Goal: Transaction & Acquisition: Purchase product/service

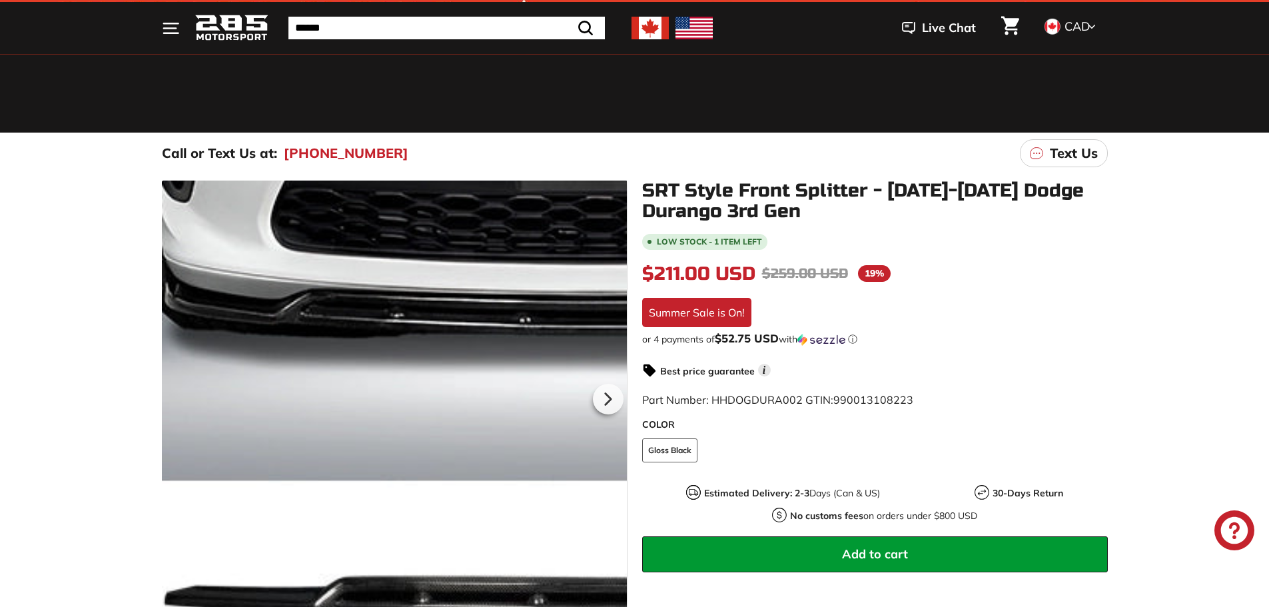
scroll to position [133, 0]
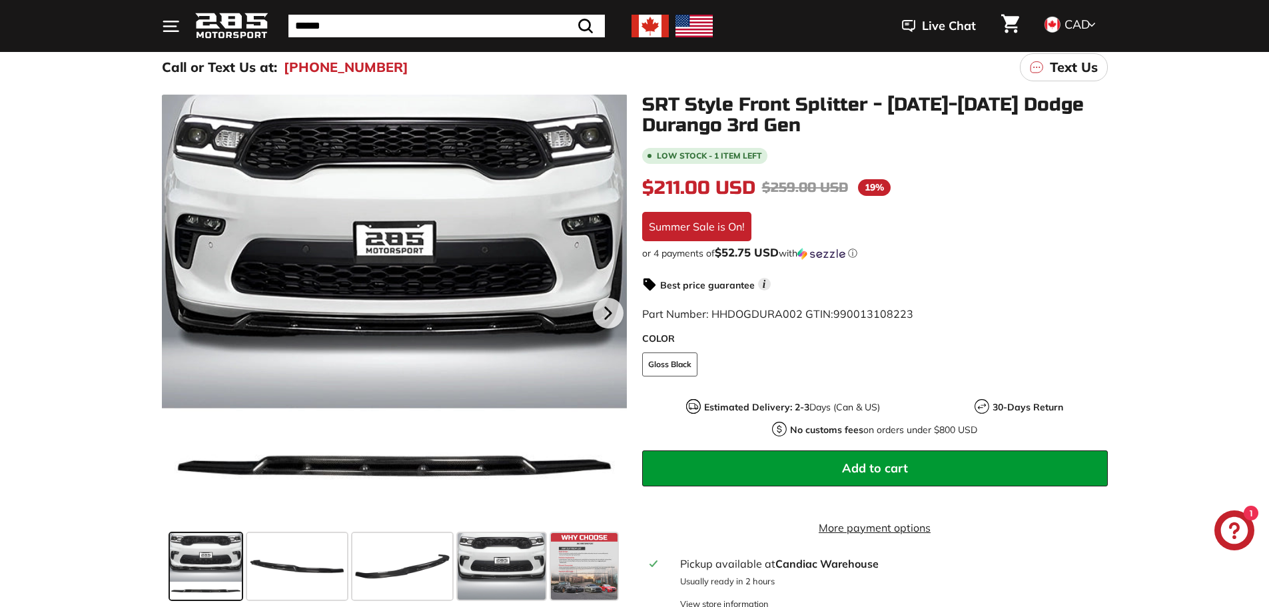
click at [193, 550] on span at bounding box center [206, 566] width 72 height 67
click at [279, 568] on span at bounding box center [297, 566] width 100 height 67
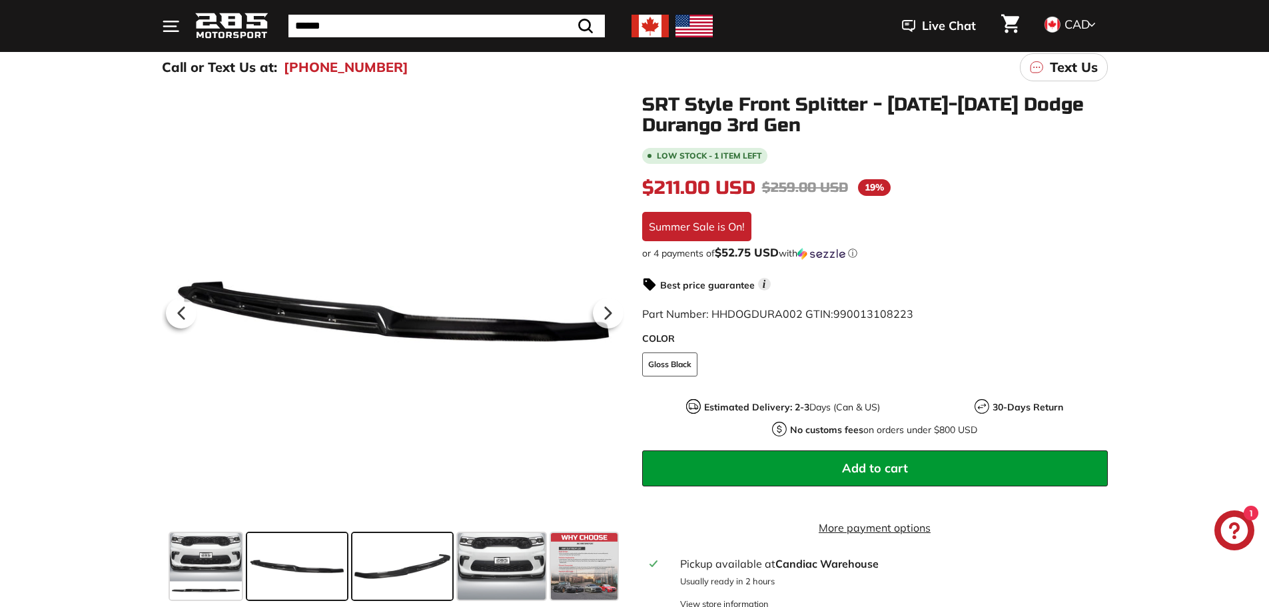
click at [380, 573] on span at bounding box center [402, 566] width 100 height 67
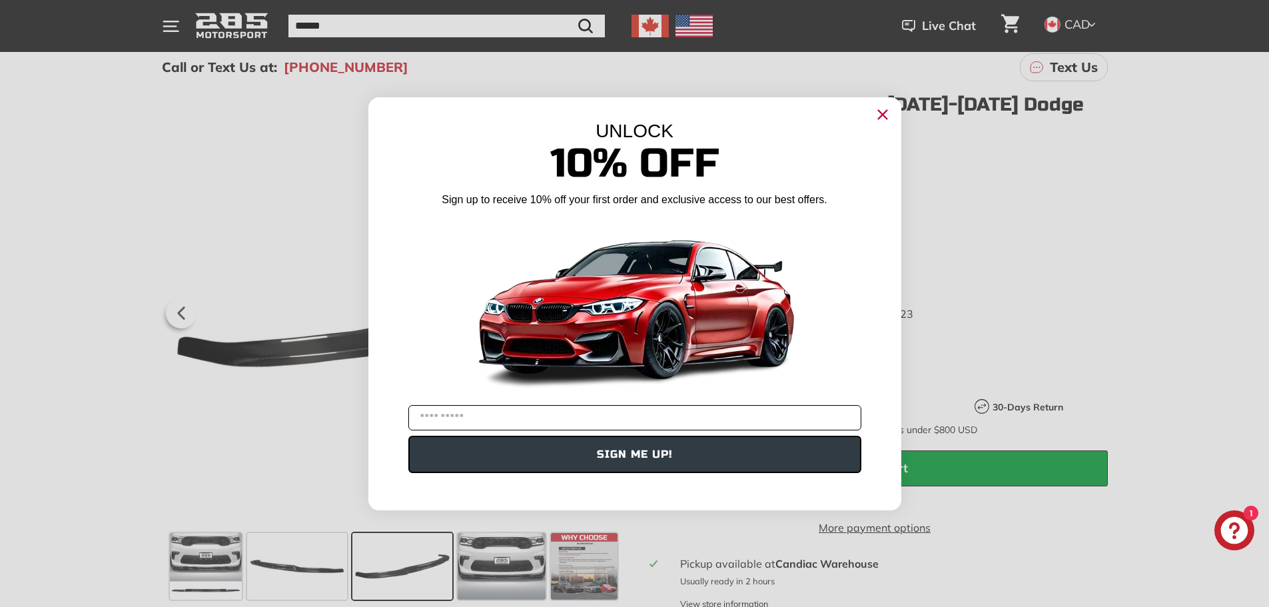
click at [522, 424] on input "YOUR EMAIL" at bounding box center [634, 417] width 453 height 25
type input "**********"
click at [565, 459] on button "SIGN ME UP!" at bounding box center [634, 454] width 453 height 37
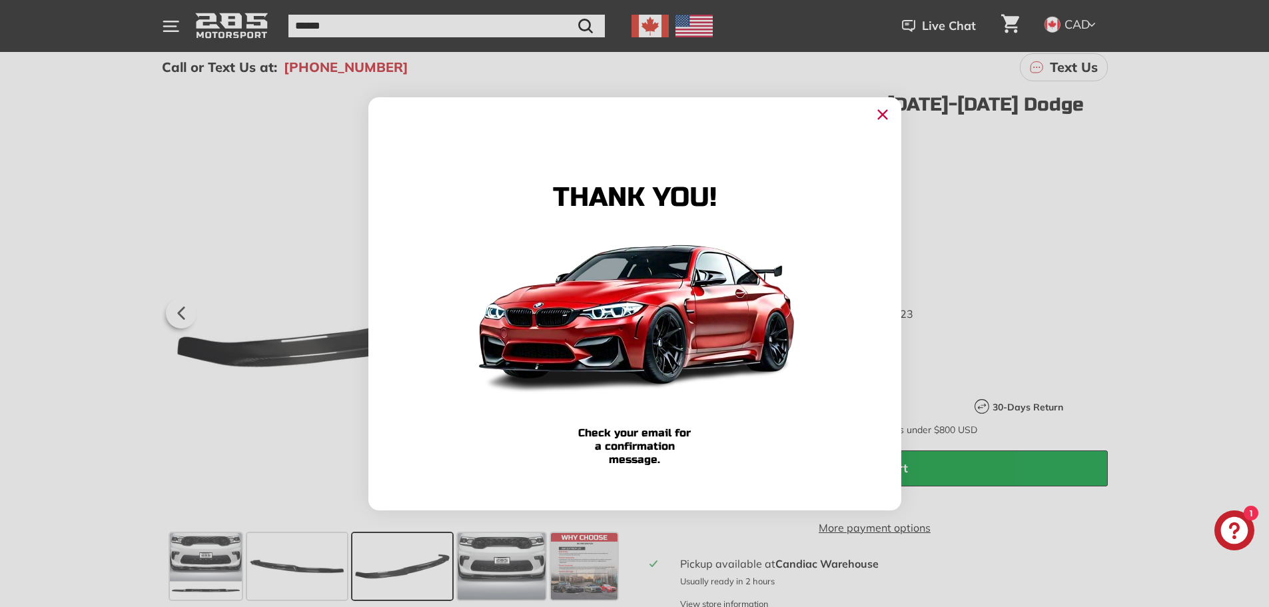
click at [887, 110] on icon "Close dialog" at bounding box center [882, 114] width 9 height 9
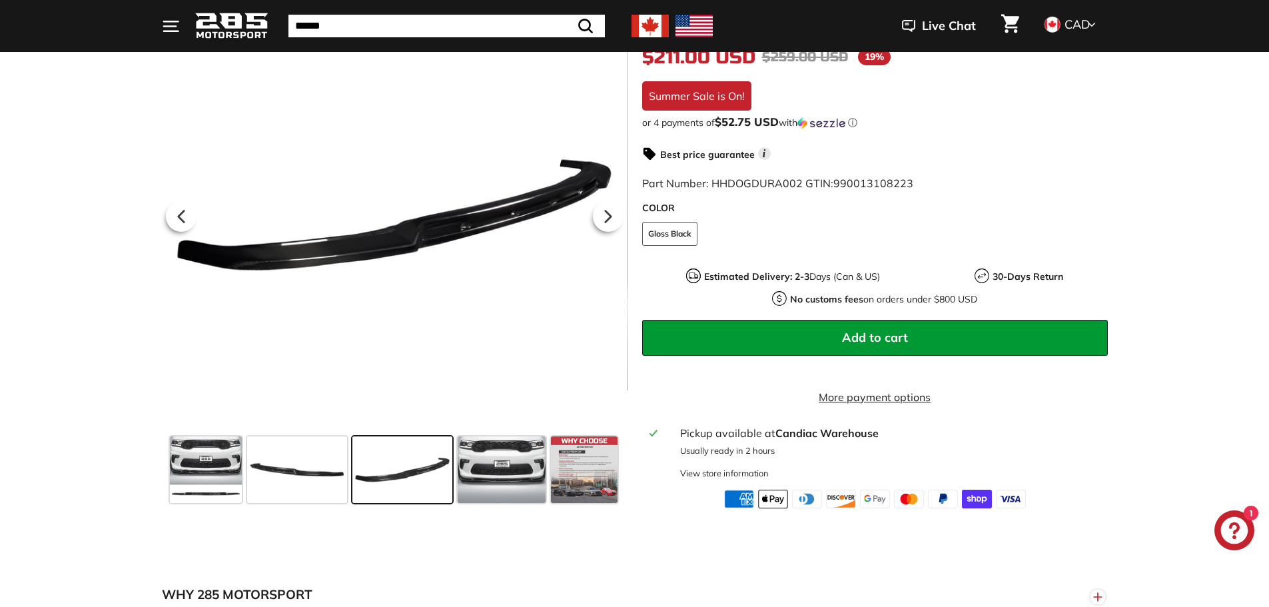
scroll to position [267, 0]
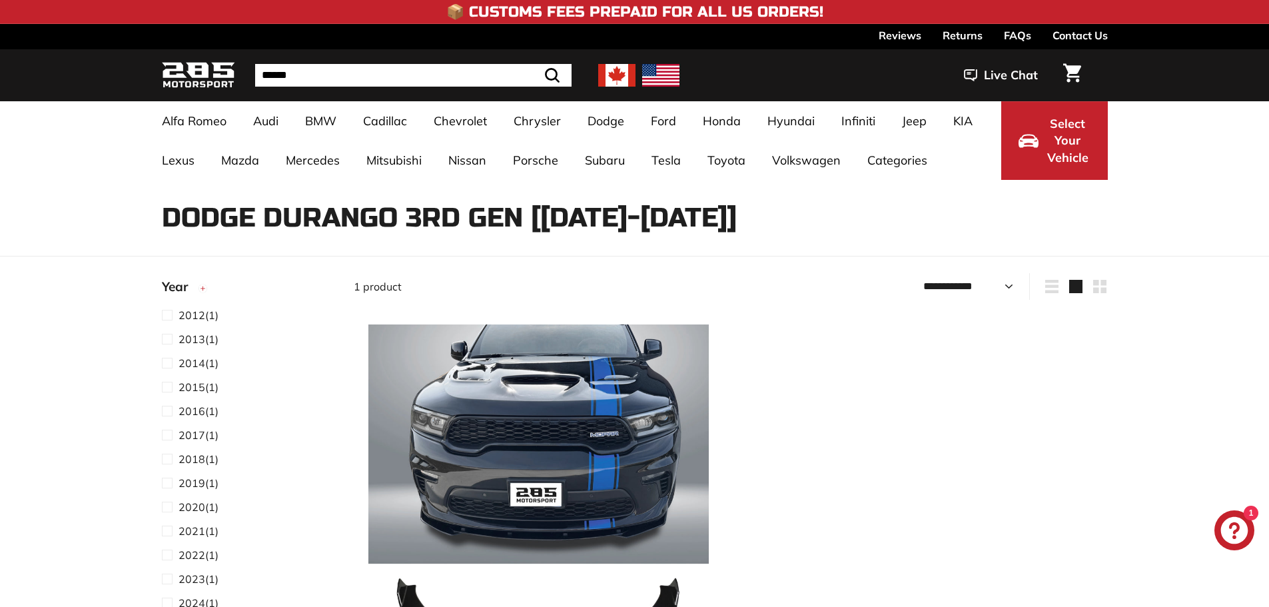
select select "**********"
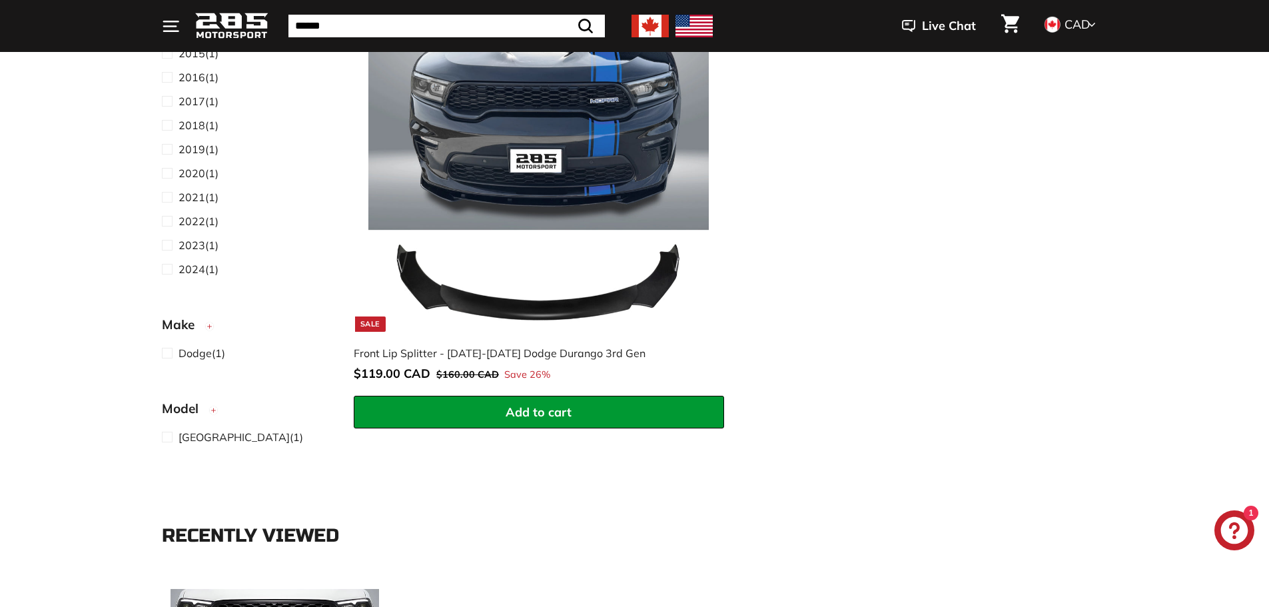
scroll to position [333, 0]
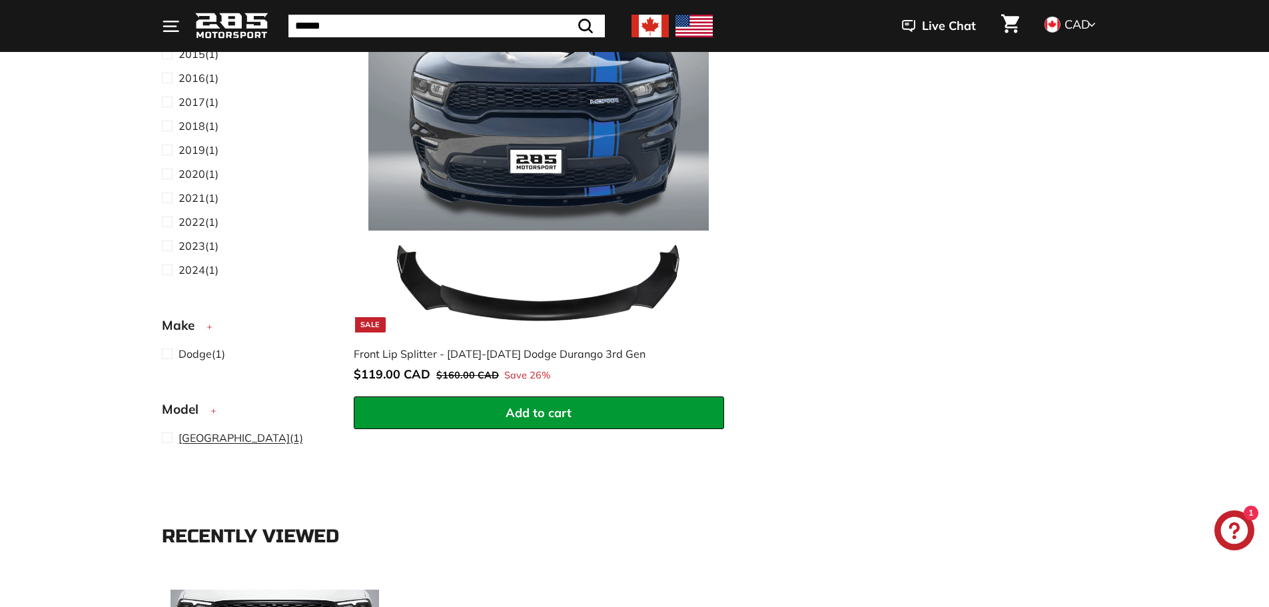
click at [169, 440] on span at bounding box center [170, 438] width 17 height 16
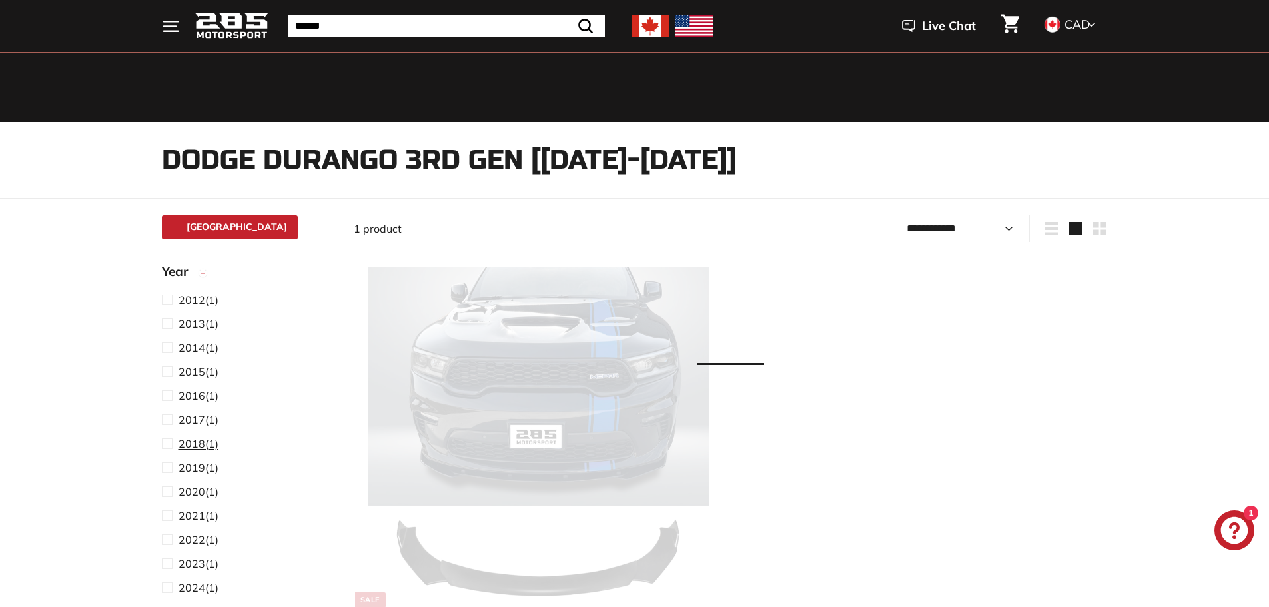
scroll to position [35, 0]
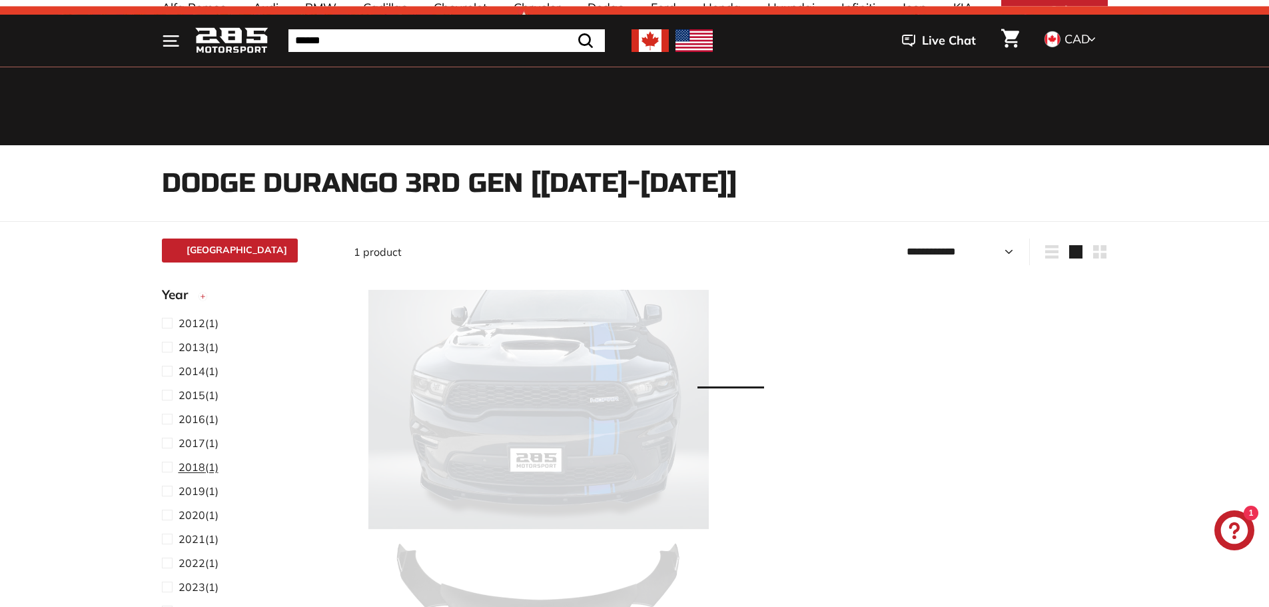
select select "**********"
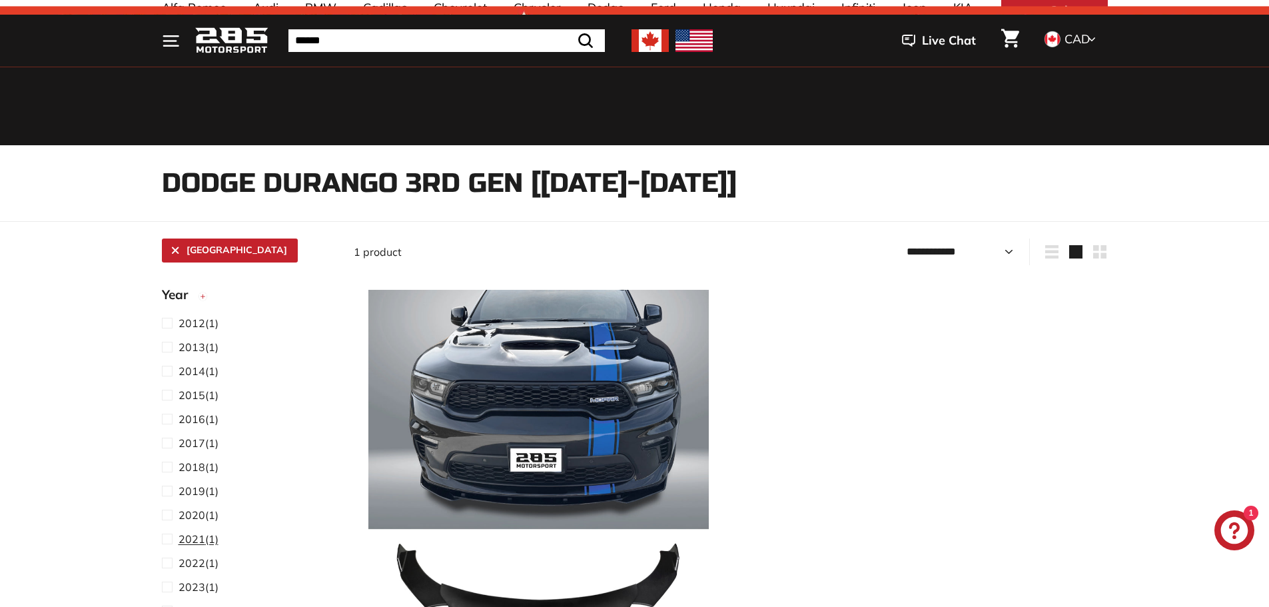
click at [168, 538] on span at bounding box center [170, 539] width 17 height 16
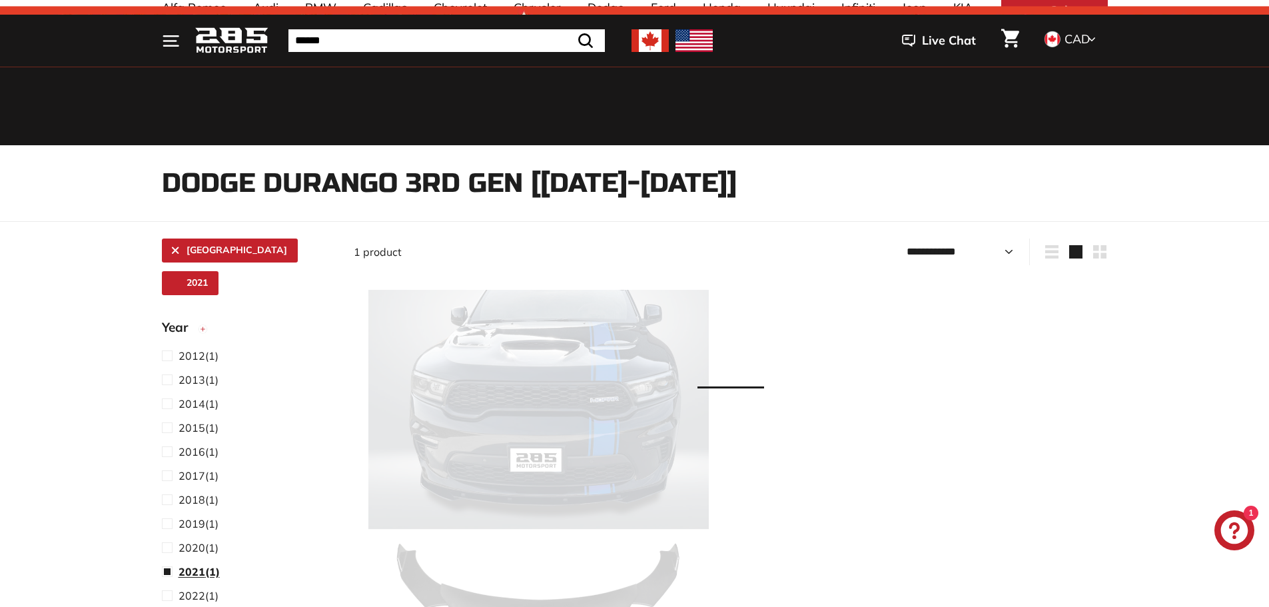
select select "**********"
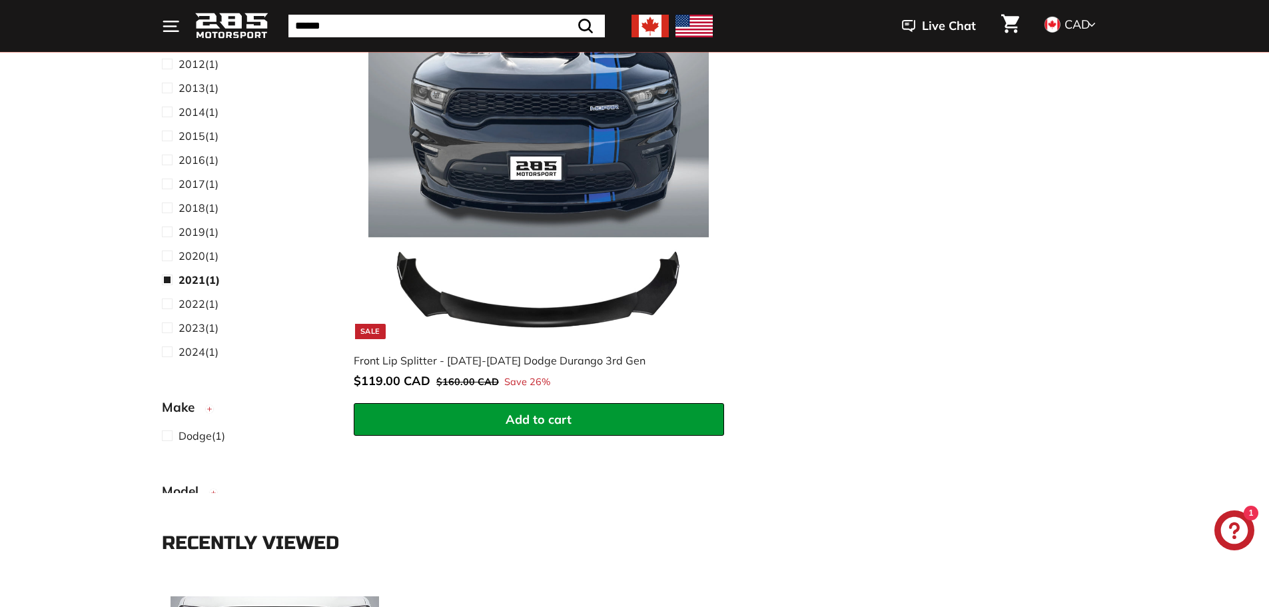
scroll to position [301, 0]
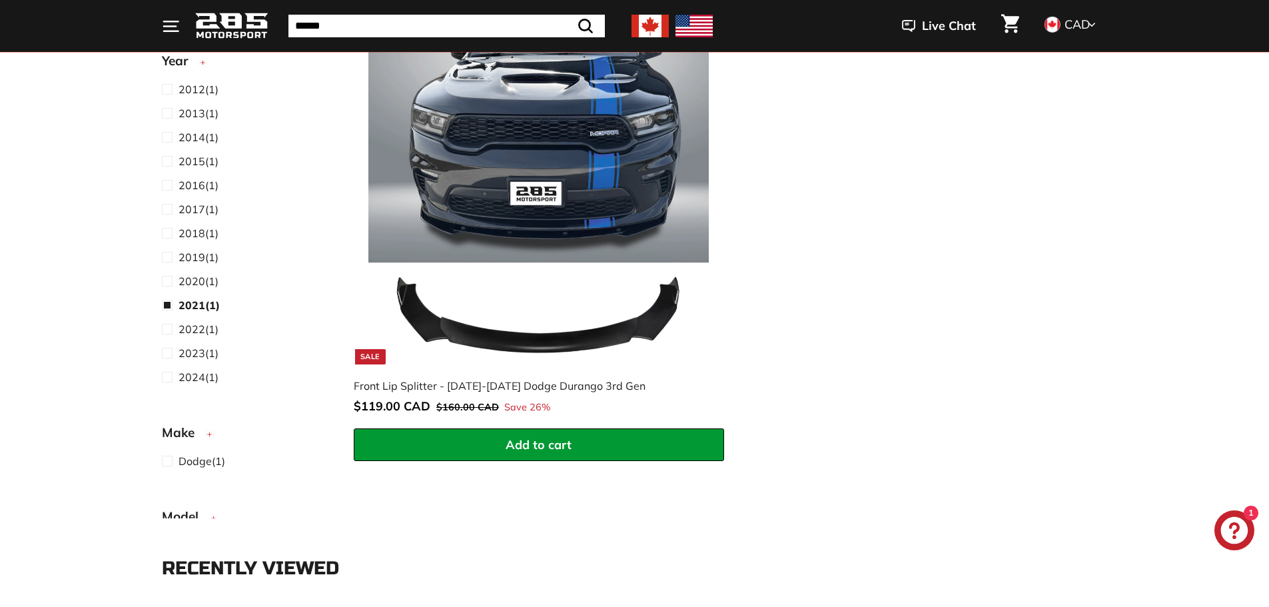
click at [558, 345] on img at bounding box center [538, 193] width 340 height 340
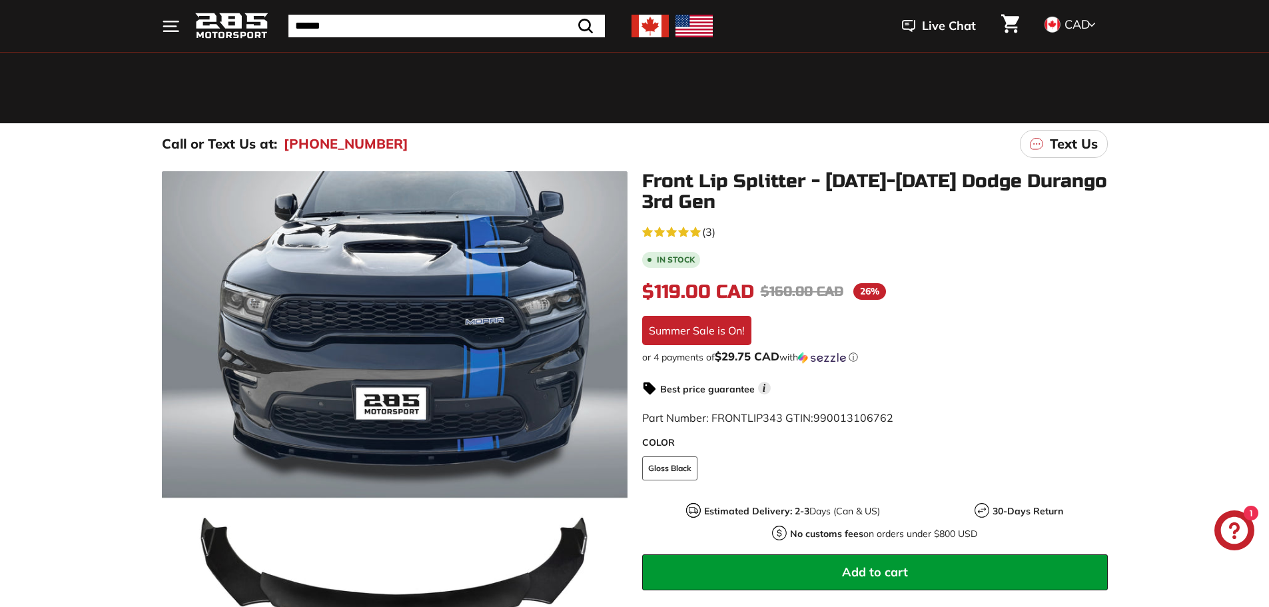
scroll to position [267, 0]
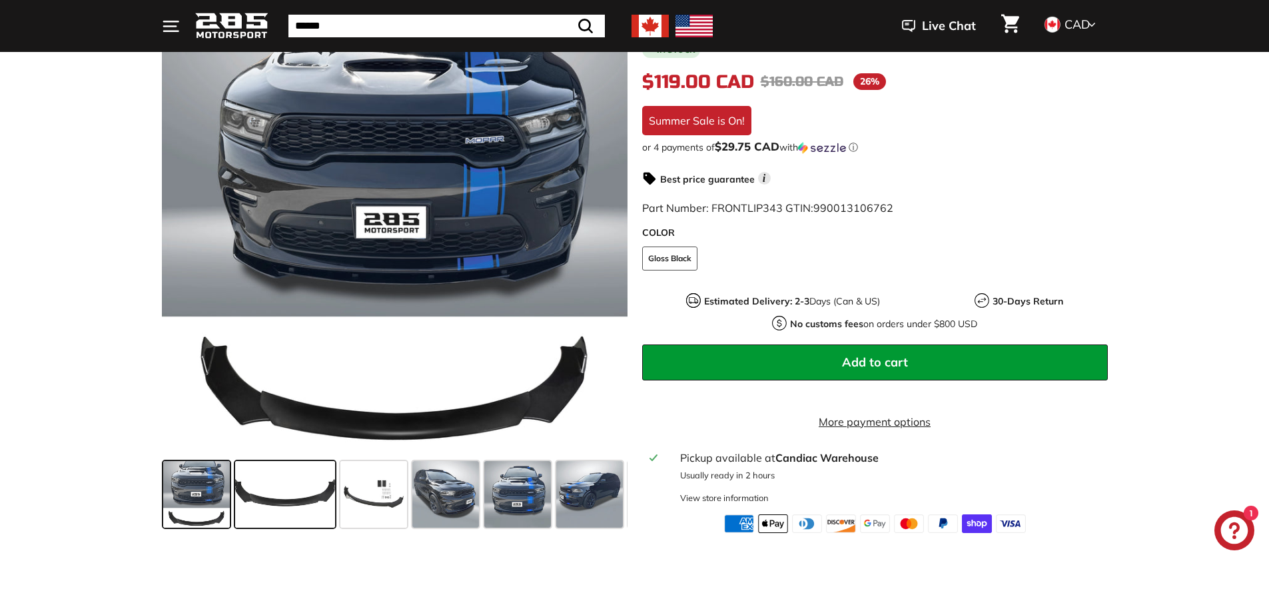
click at [278, 514] on span at bounding box center [285, 494] width 100 height 67
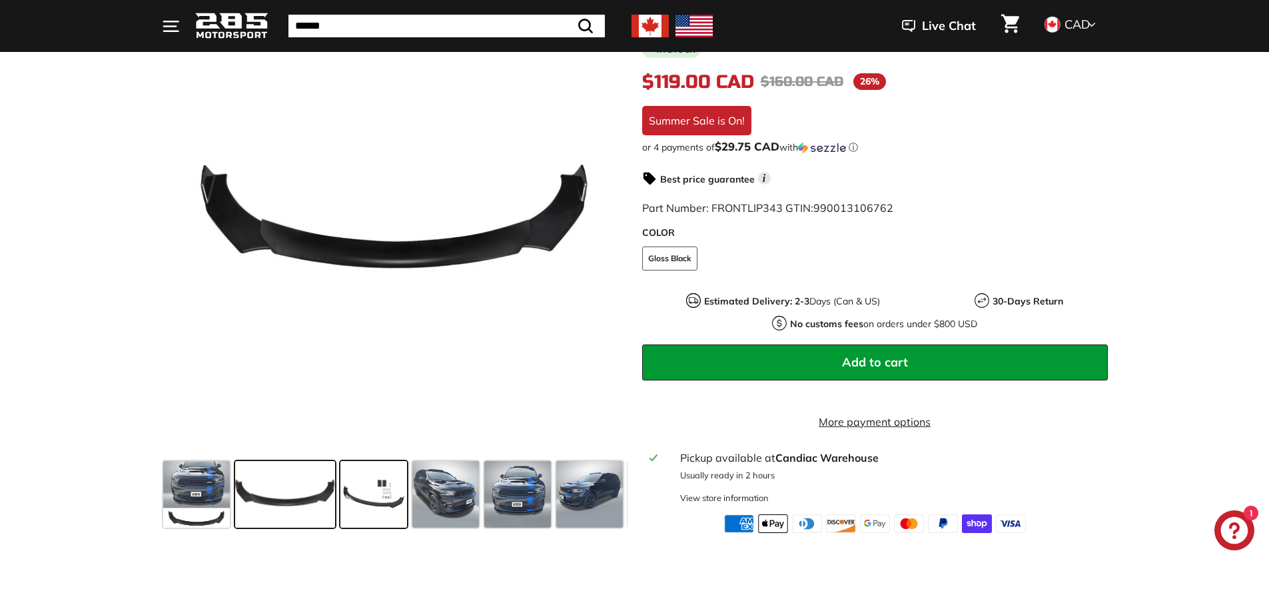
click at [368, 513] on span at bounding box center [373, 494] width 67 height 67
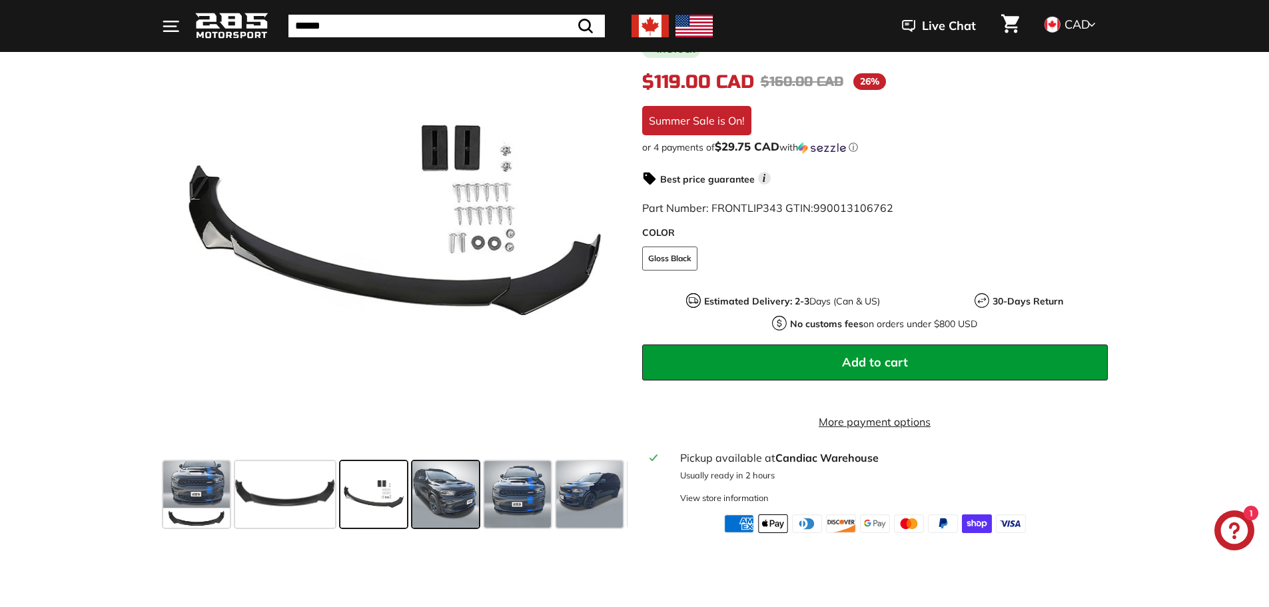
click at [438, 506] on span at bounding box center [445, 494] width 67 height 67
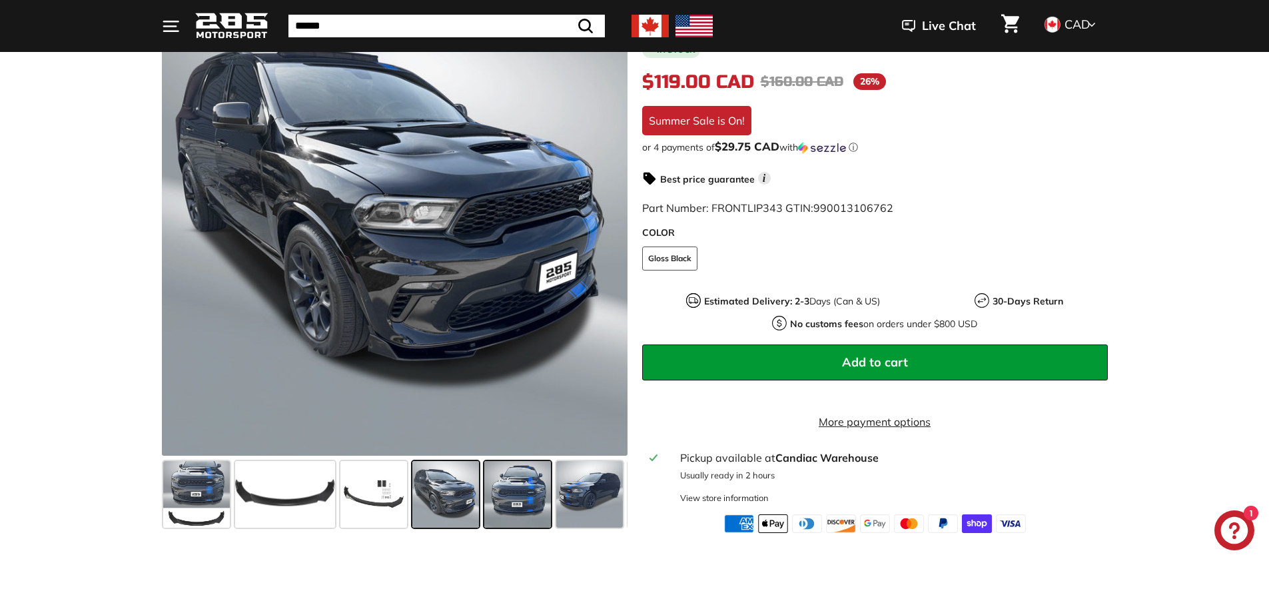
click at [498, 512] on span at bounding box center [517, 494] width 67 height 67
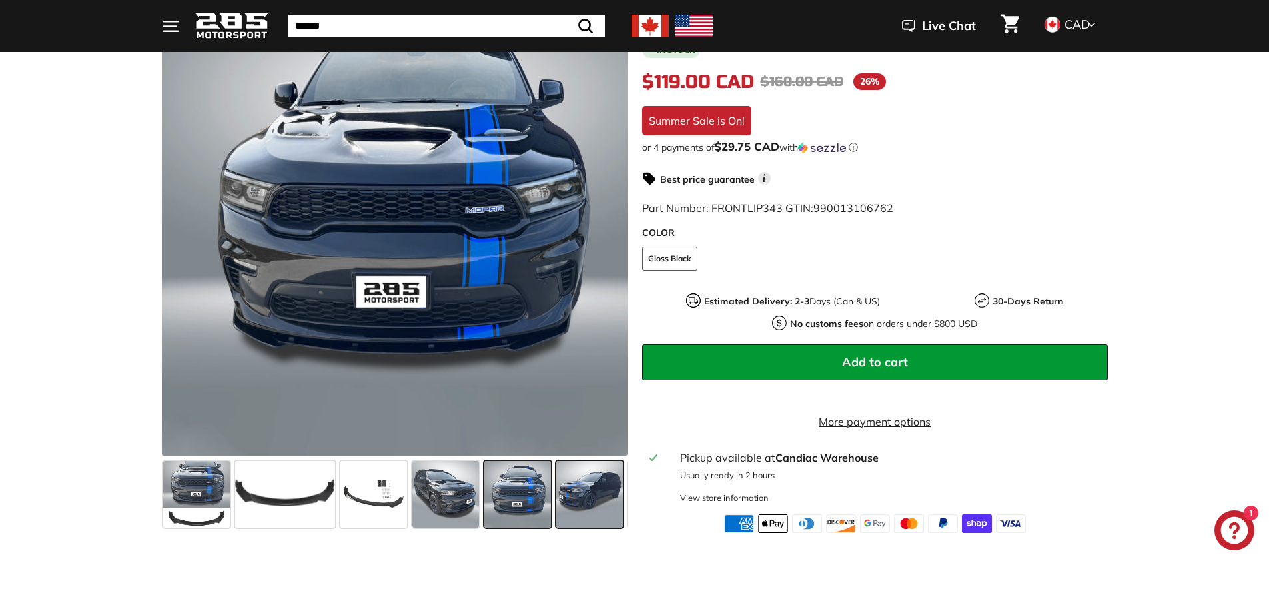
click at [574, 508] on span at bounding box center [589, 494] width 67 height 67
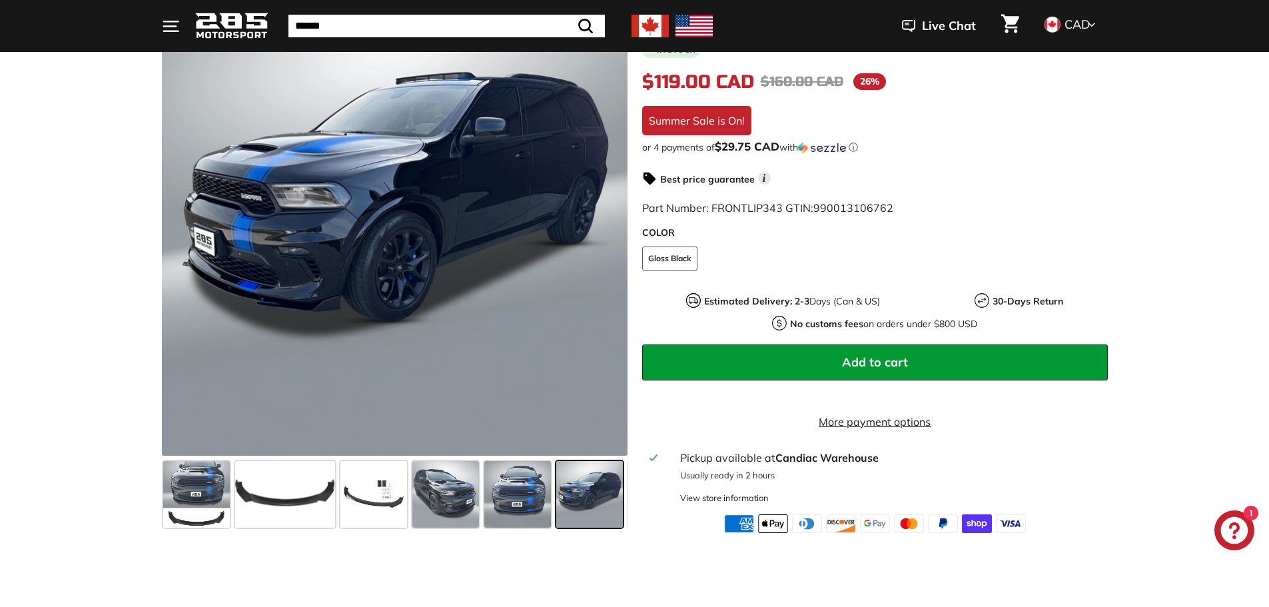
scroll to position [0, 70]
